Goal: Complete application form: Complete application form

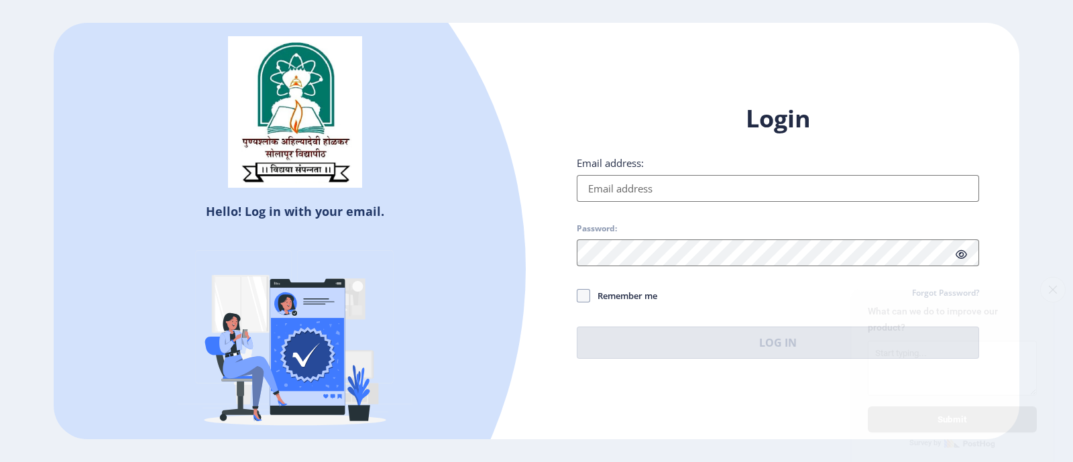
click at [651, 186] on input "Email address:" at bounding box center [778, 188] width 402 height 27
type input "[EMAIL_ADDRESS][DOMAIN_NAME]"
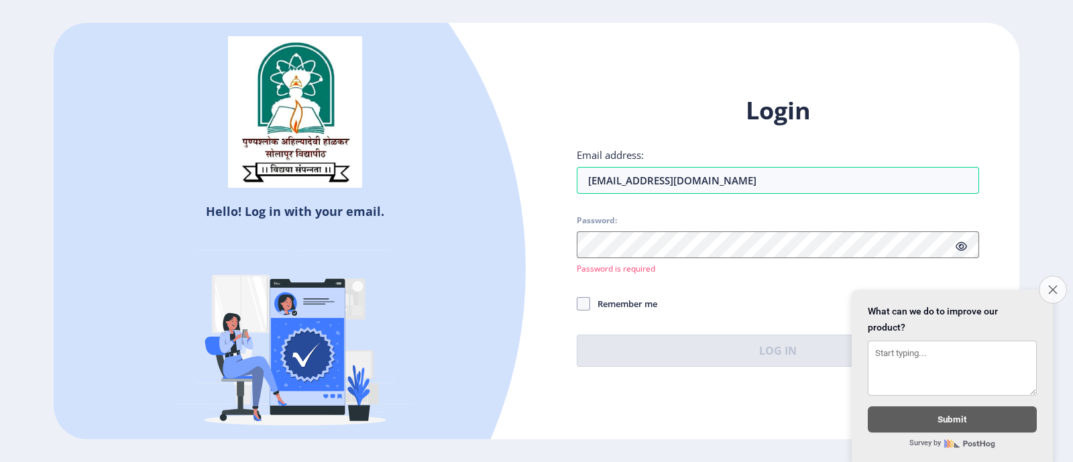
click at [1050, 285] on icon "Close survey" at bounding box center [1053, 289] width 9 height 9
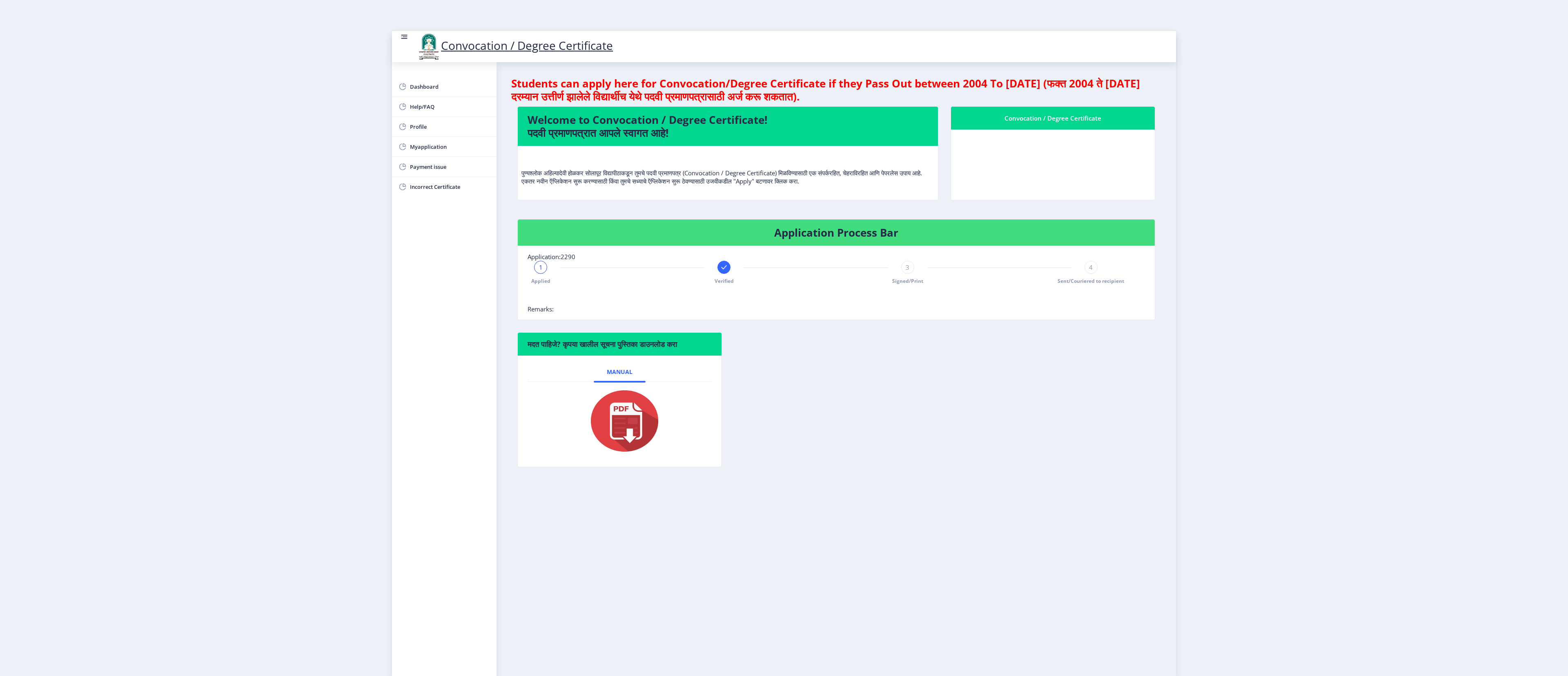
drag, startPoint x: 649, startPoint y: 0, endPoint x: 1124, endPoint y: 509, distance: 696.2
click at [653, 281] on nb-layout-column "Students can apply here for Convocation/Degree Certificate if they Pass Out bet…" at bounding box center [836, 372] width 679 height 620
click at [469, 144] on span "Myapplication" at bounding box center [450, 147] width 80 height 10
